Goal: Information Seeking & Learning: Check status

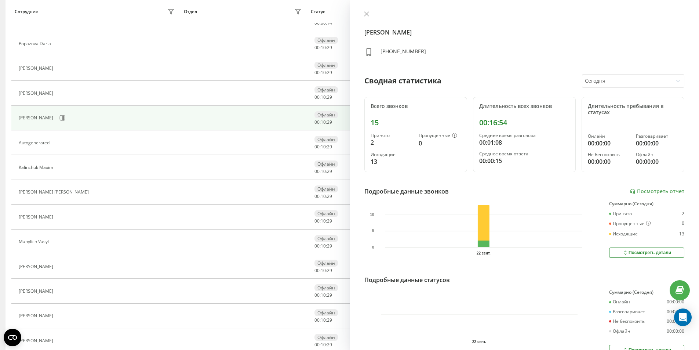
scroll to position [37, 0]
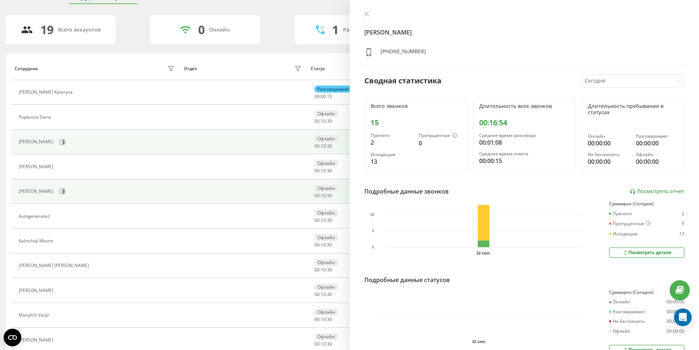
click at [59, 140] on div "[PERSON_NAME]" at bounding box center [98, 142] width 158 height 12
click at [64, 140] on icon at bounding box center [63, 142] width 2 height 4
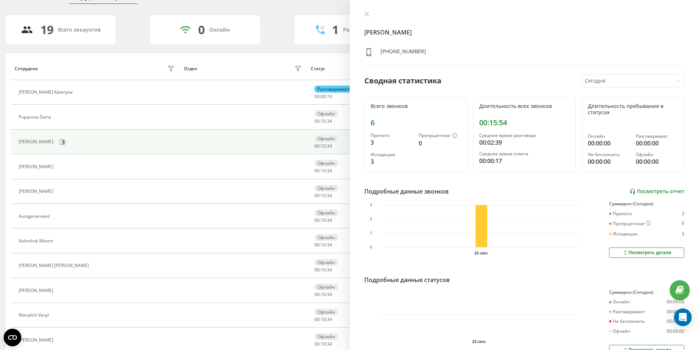
click at [642, 192] on link "Посмотреть отчет" at bounding box center [657, 191] width 55 height 6
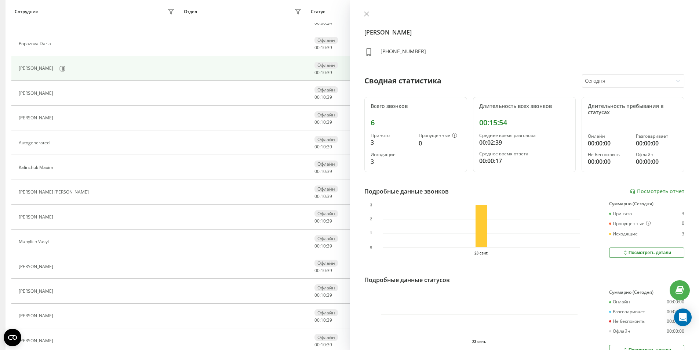
scroll to position [220, 0]
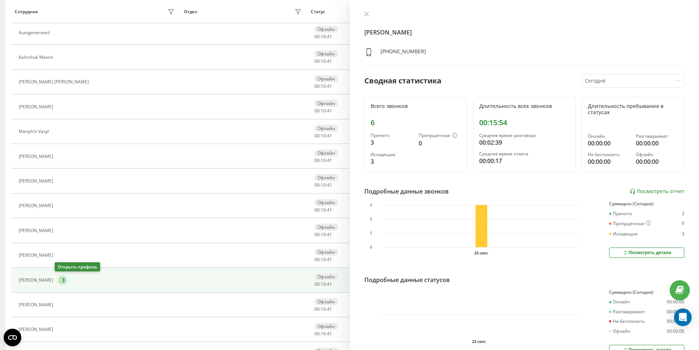
click at [60, 282] on icon at bounding box center [63, 280] width 6 height 6
click at [664, 190] on link "Посмотреть отчет" at bounding box center [657, 191] width 55 height 6
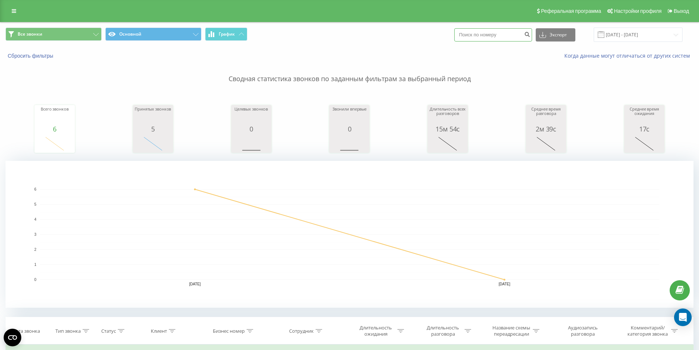
click at [504, 32] on input at bounding box center [493, 34] width 78 height 13
paste input "380678590333"
type input "380678590333"
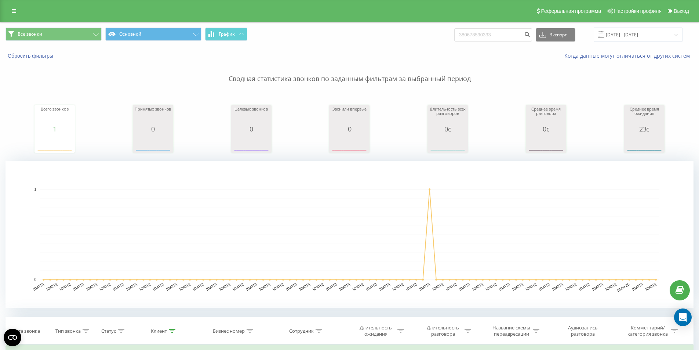
scroll to position [147, 0]
